Goal: Task Accomplishment & Management: Manage account settings

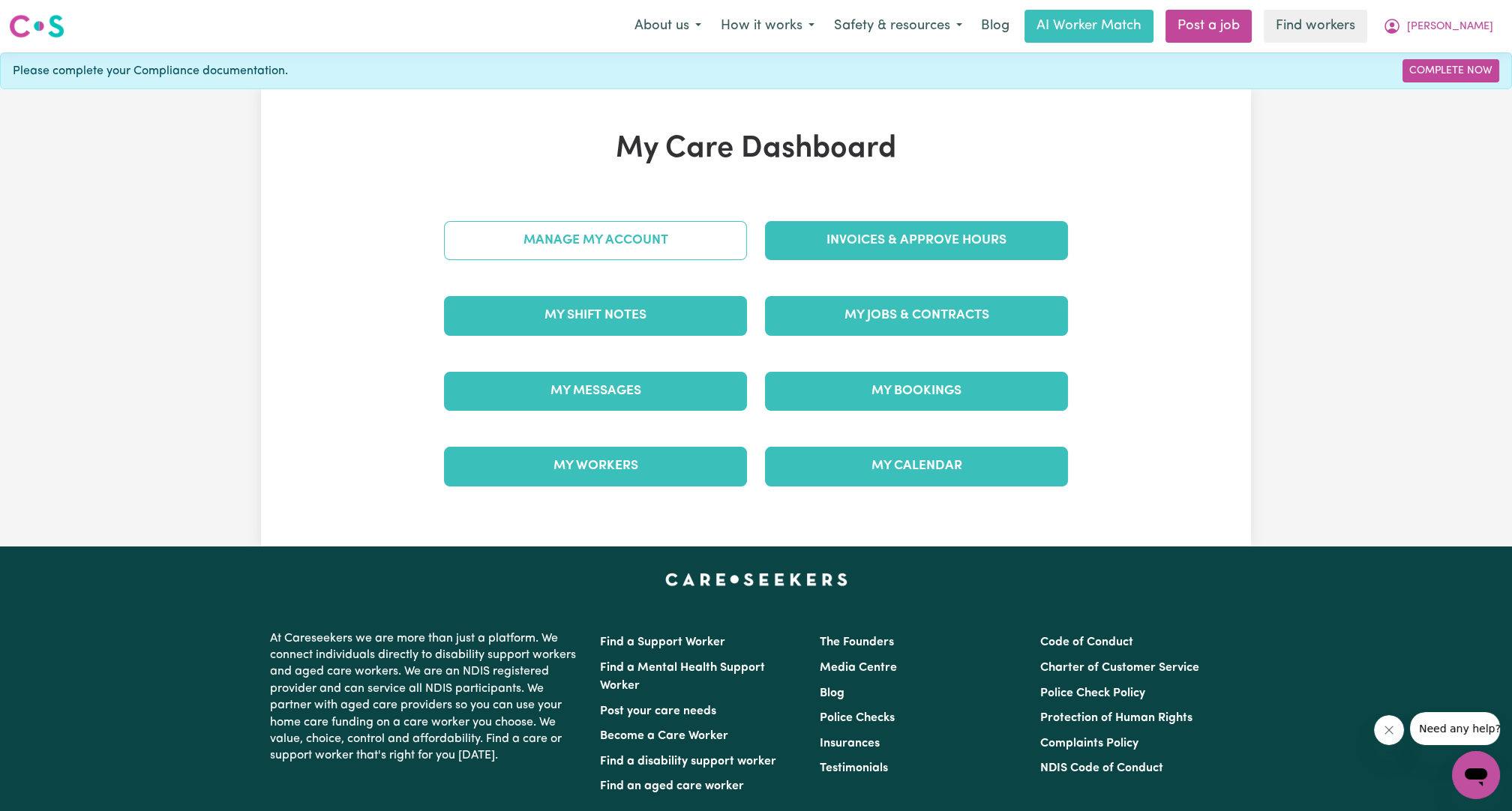
click at [695, 240] on link "Manage My Account" at bounding box center [596, 240] width 303 height 39
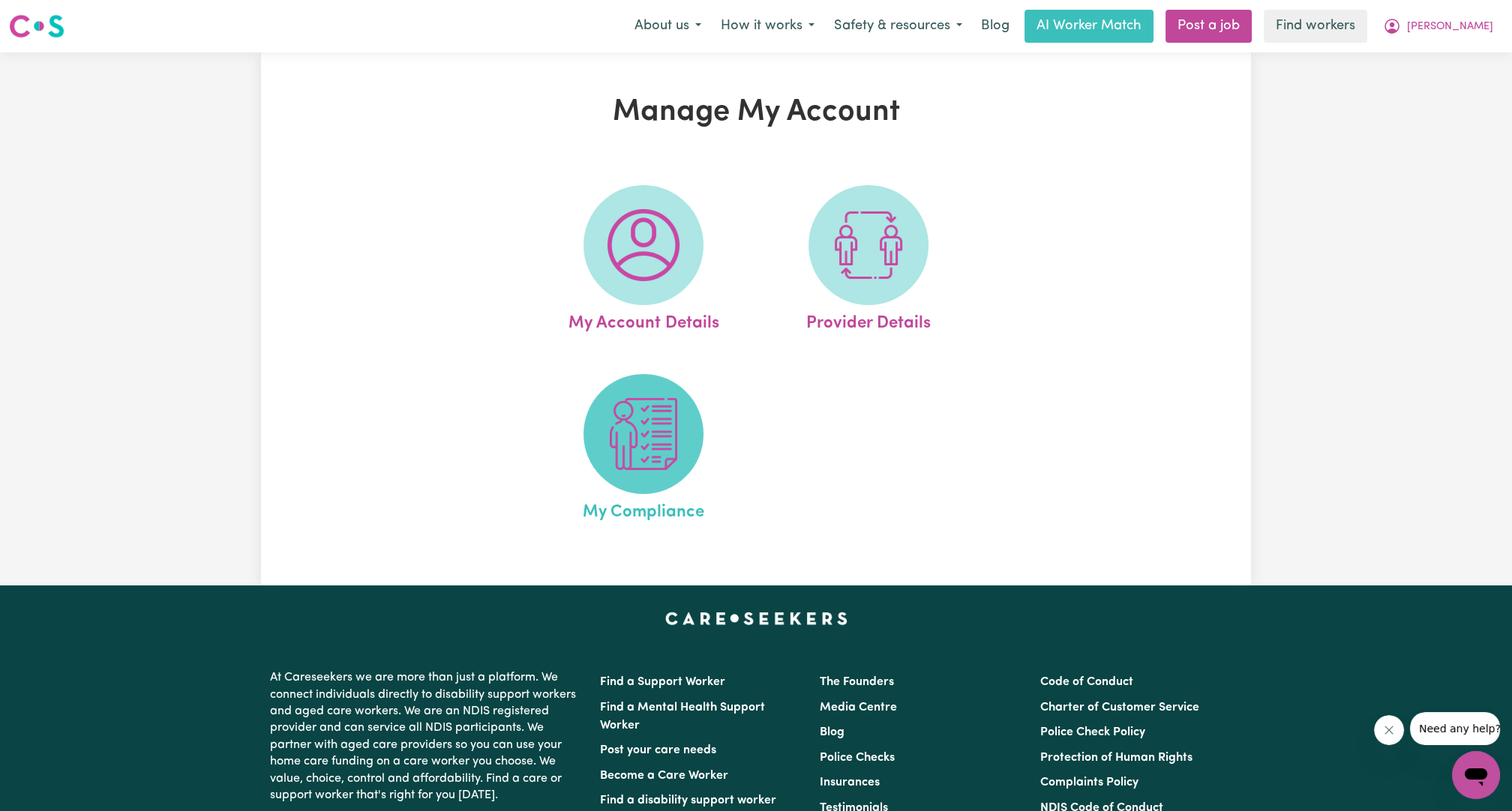
click at [646, 418] on img at bounding box center [643, 434] width 72 height 72
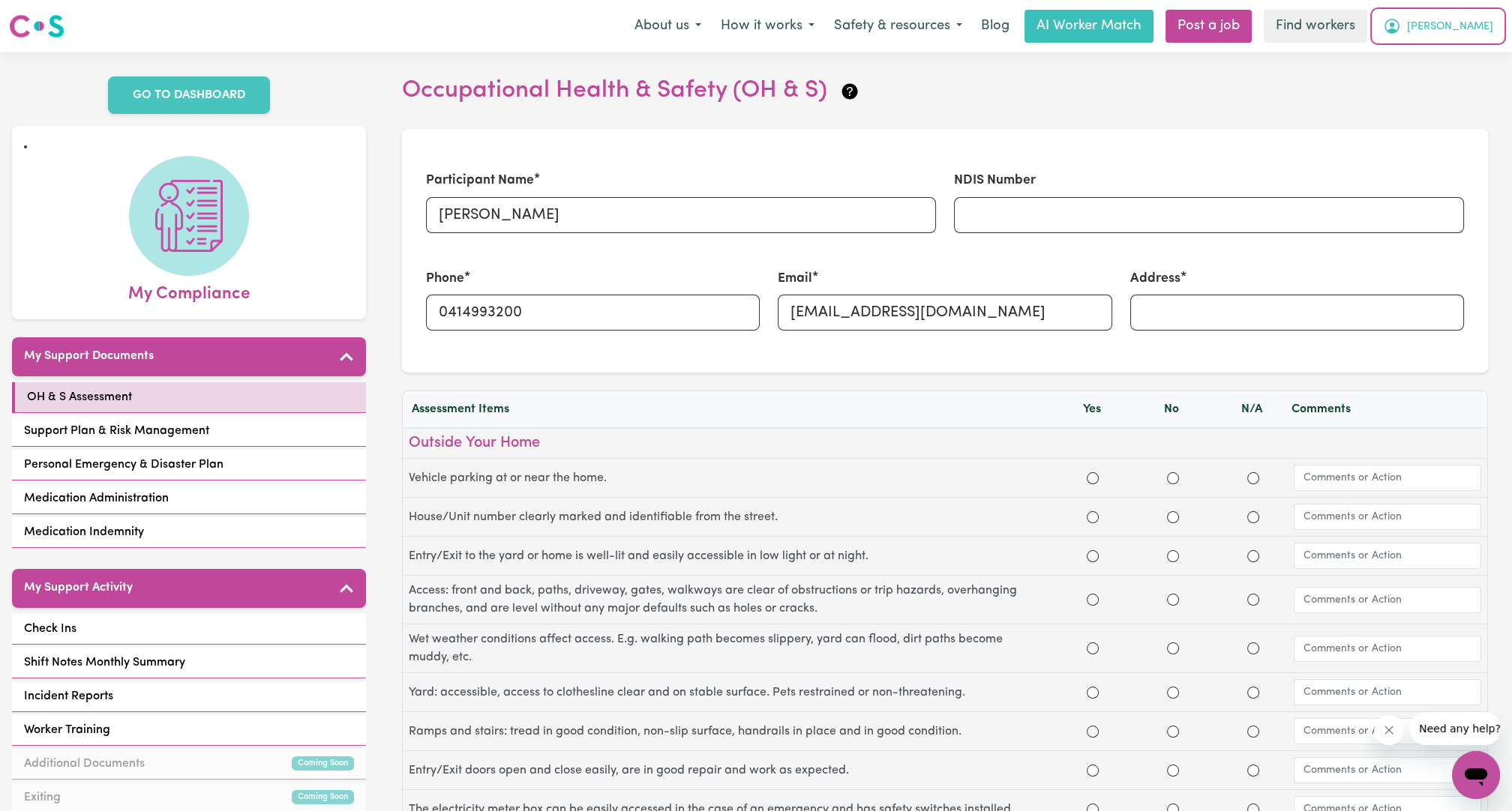
click at [1481, 20] on span "[PERSON_NAME]" at bounding box center [1450, 27] width 86 height 16
click at [1434, 64] on link "My Dashboard" at bounding box center [1443, 59] width 119 height 29
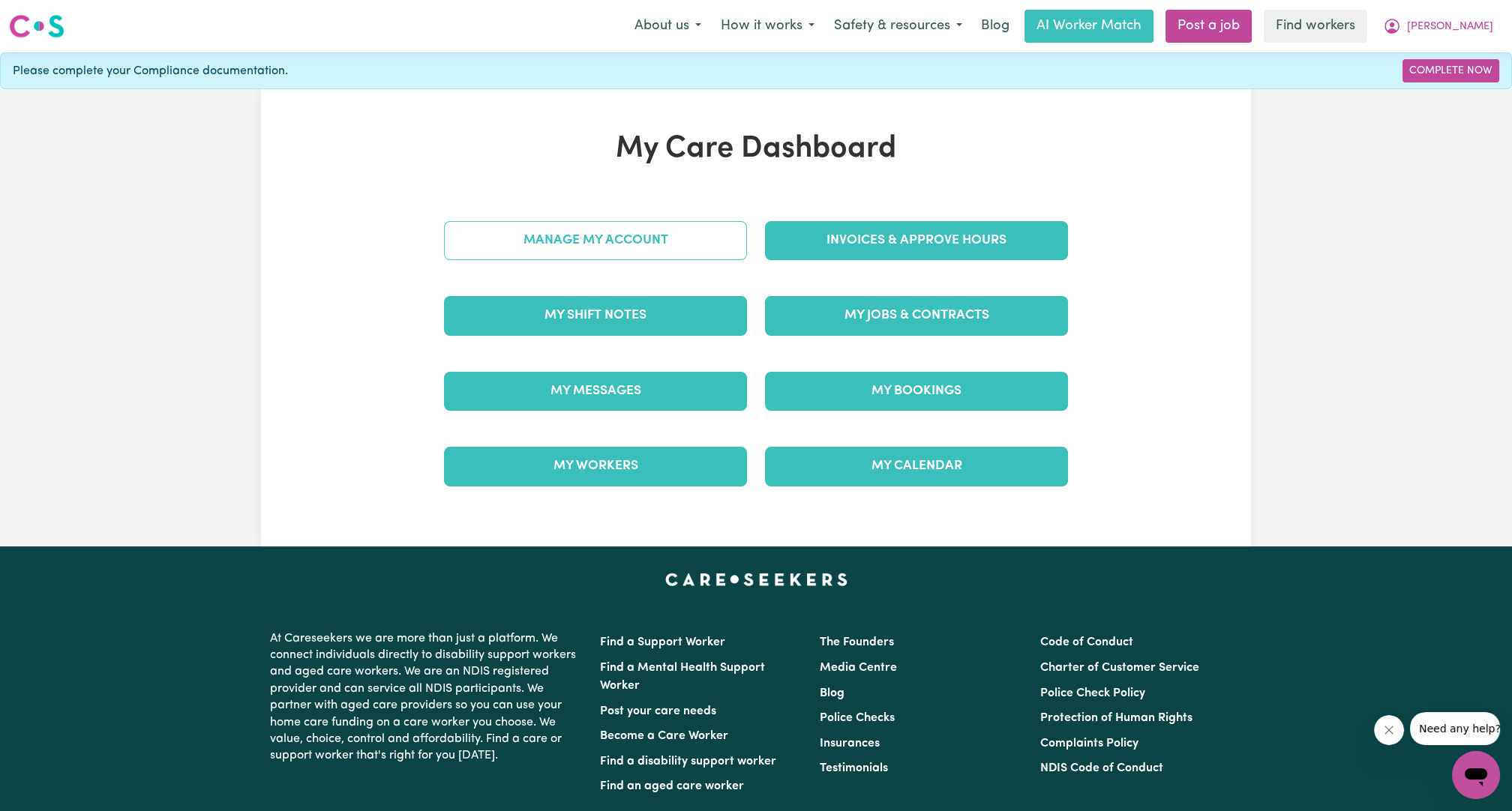
click at [539, 252] on link "Manage My Account" at bounding box center [596, 240] width 303 height 39
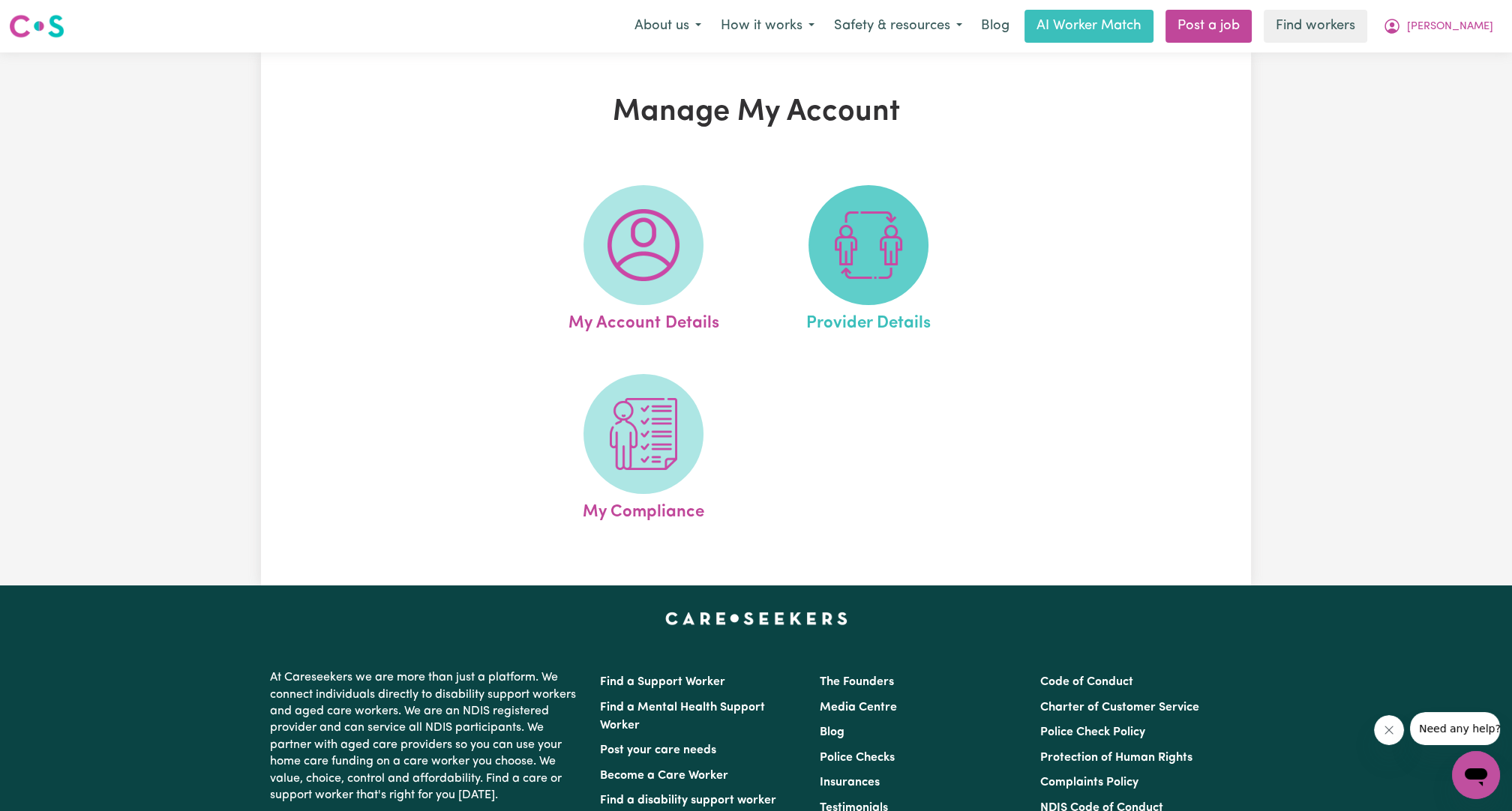
click at [824, 272] on span at bounding box center [869, 245] width 120 height 120
select select "AGED_HOME_CARE"
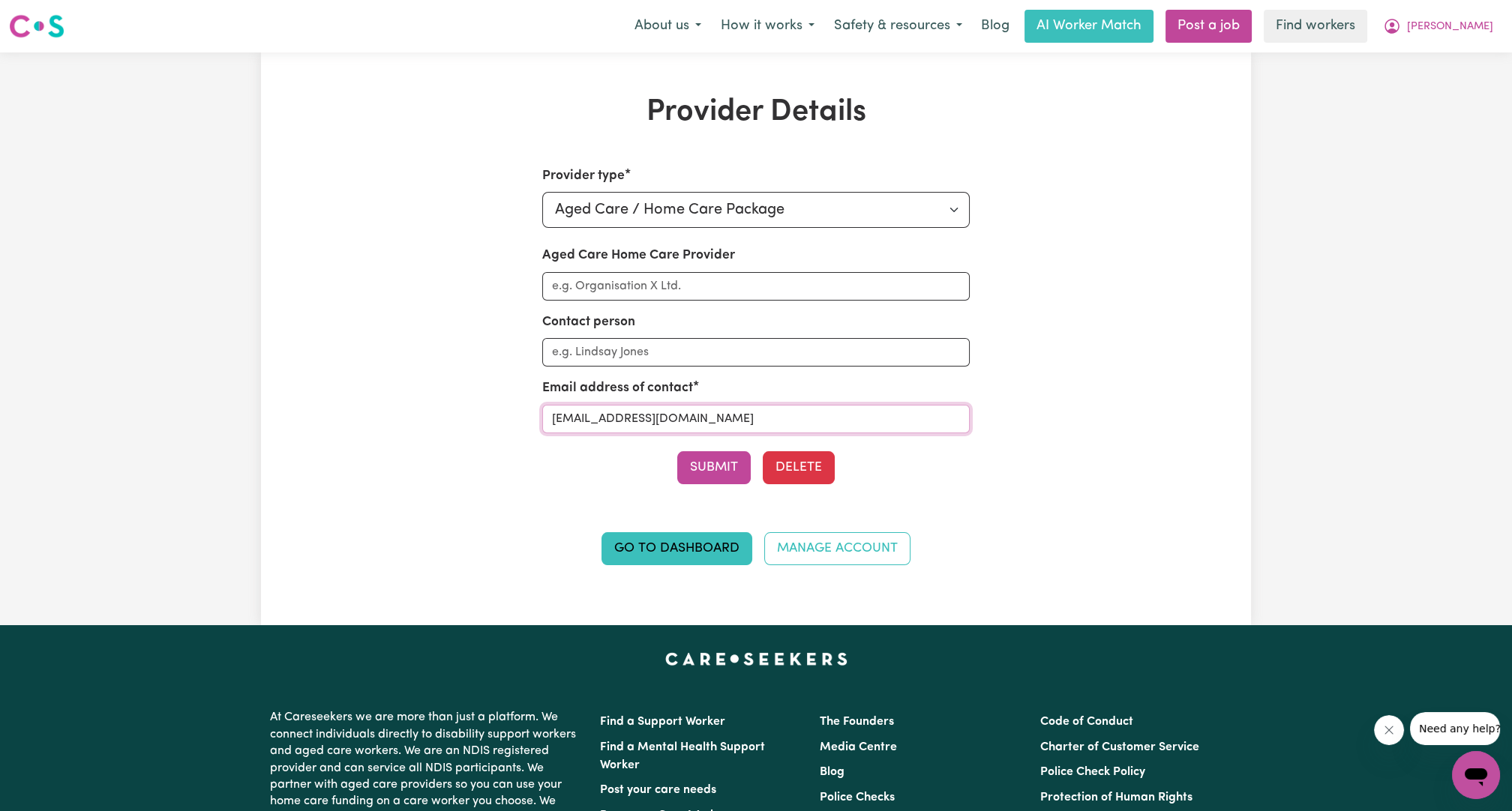
drag, startPoint x: 662, startPoint y: 420, endPoint x: 598, endPoint y: 420, distance: 64.0
click at [598, 420] on input "[EMAIL_ADDRESS][DOMAIN_NAME]" at bounding box center [756, 419] width 429 height 29
click at [1496, 16] on button "[PERSON_NAME]" at bounding box center [1438, 26] width 130 height 31
click at [1466, 79] on link "Logout" at bounding box center [1443, 86] width 119 height 29
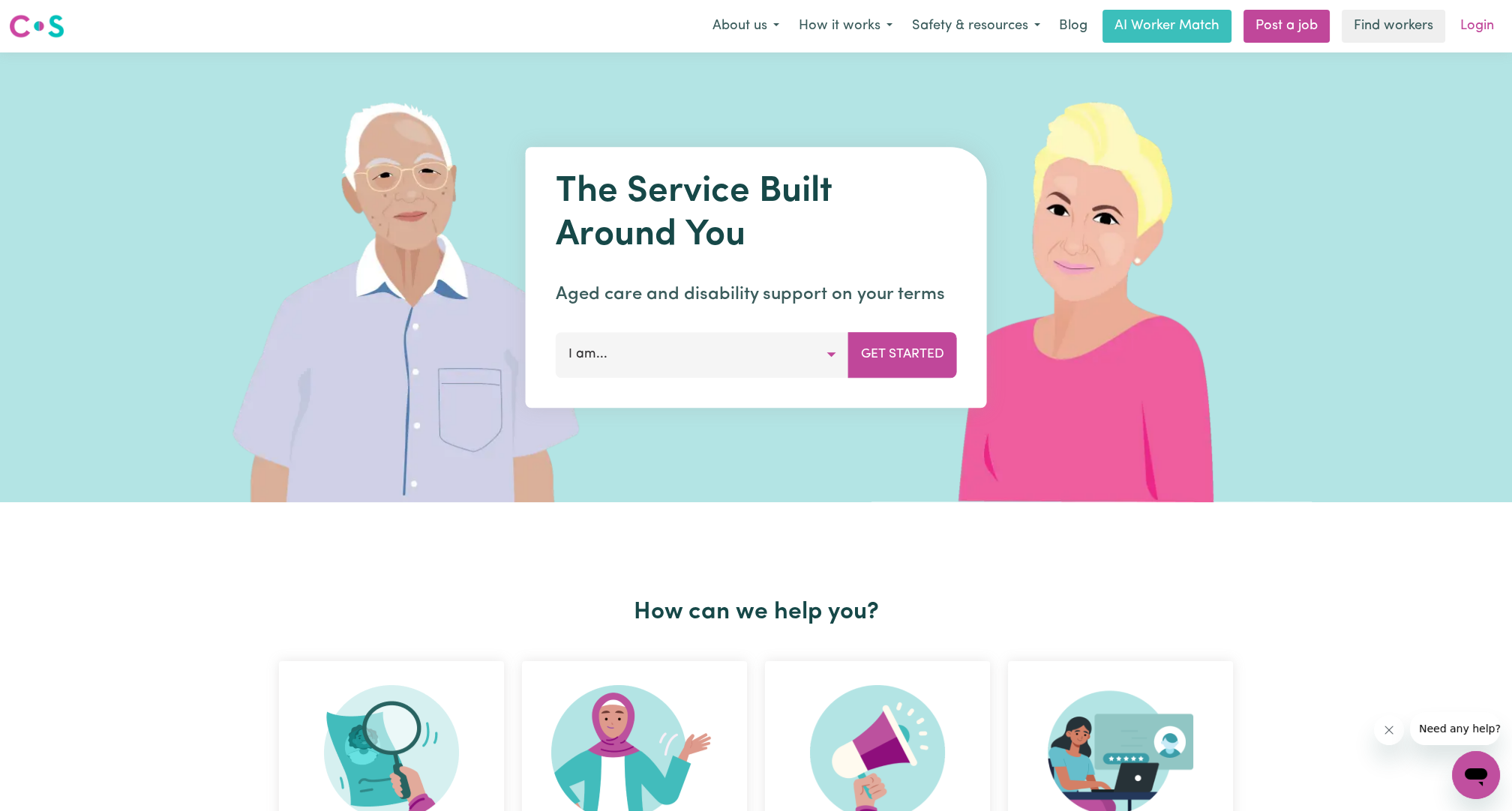
click at [1479, 35] on link "Login" at bounding box center [1477, 26] width 52 height 33
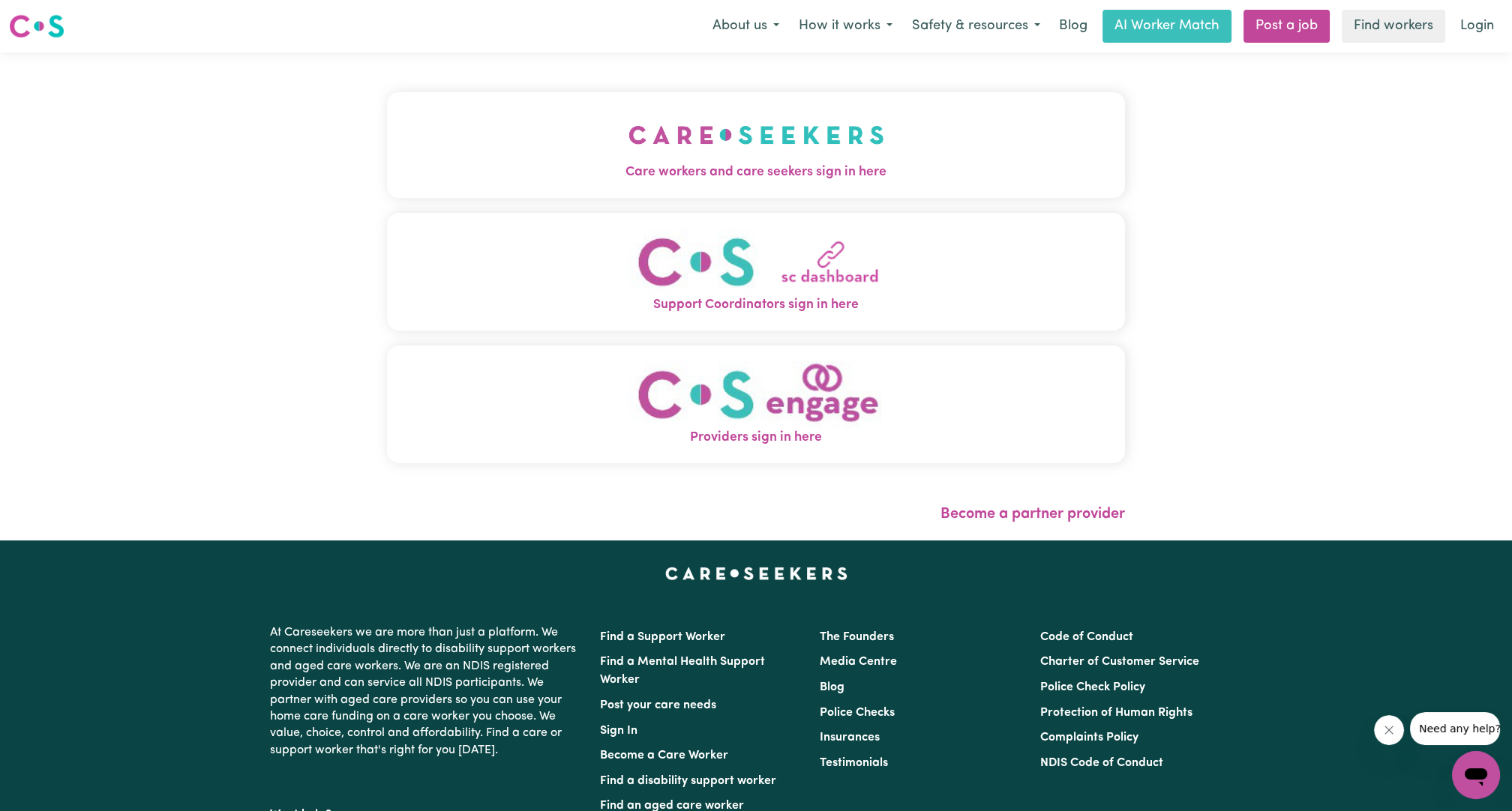
click at [568, 167] on span "Care workers and care seekers sign in here" at bounding box center [756, 172] width 738 height 20
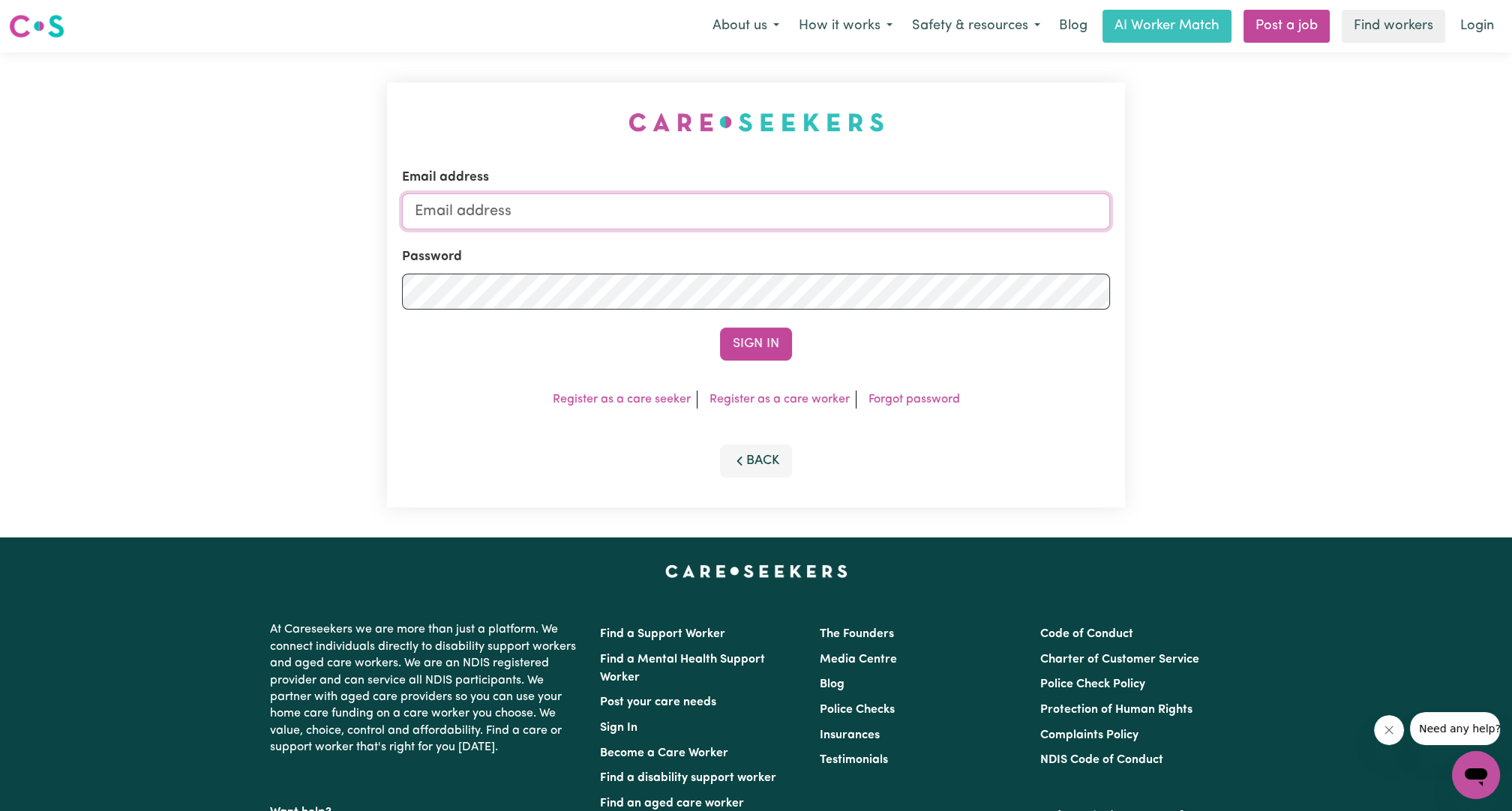
click at [698, 205] on input "Email address" at bounding box center [756, 212] width 708 height 36
drag, startPoint x: 489, startPoint y: 211, endPoint x: 795, endPoint y: 240, distance: 307.4
click at [795, 241] on form "Email address [EMAIL_ADDRESS][PERSON_NAME][DOMAIN_NAME] Password Sign In" at bounding box center [756, 264] width 708 height 193
type input "[EMAIL_ADDRESS][PERSON_NAME][DOMAIN_NAME]"
click at [768, 331] on button "Sign In" at bounding box center [756, 344] width 72 height 33
